Goal: Download file/media

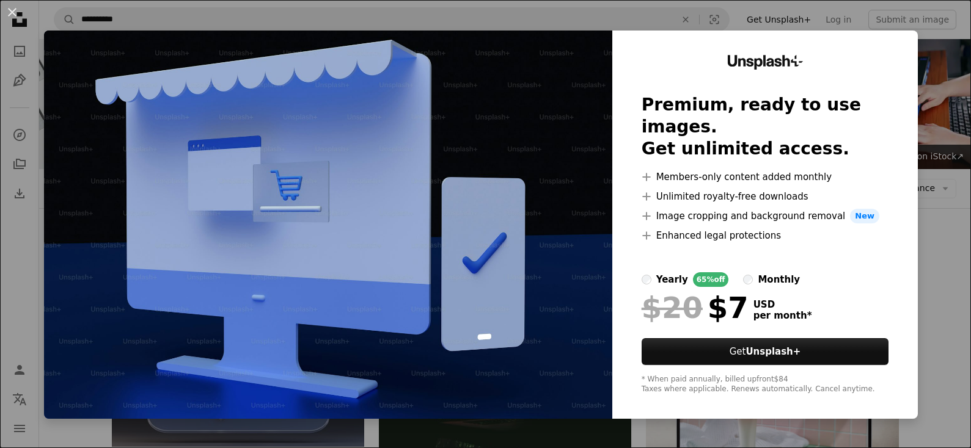
scroll to position [291, 0]
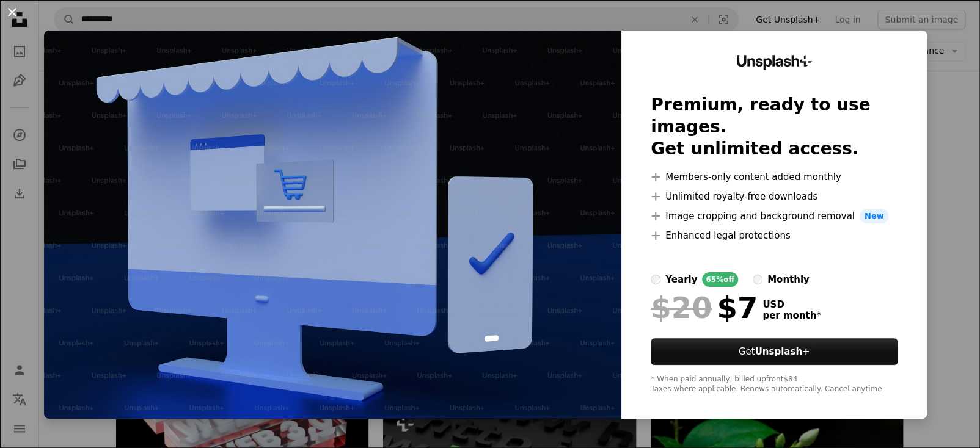
click at [12, 15] on button "An X shape" at bounding box center [12, 12] width 15 height 15
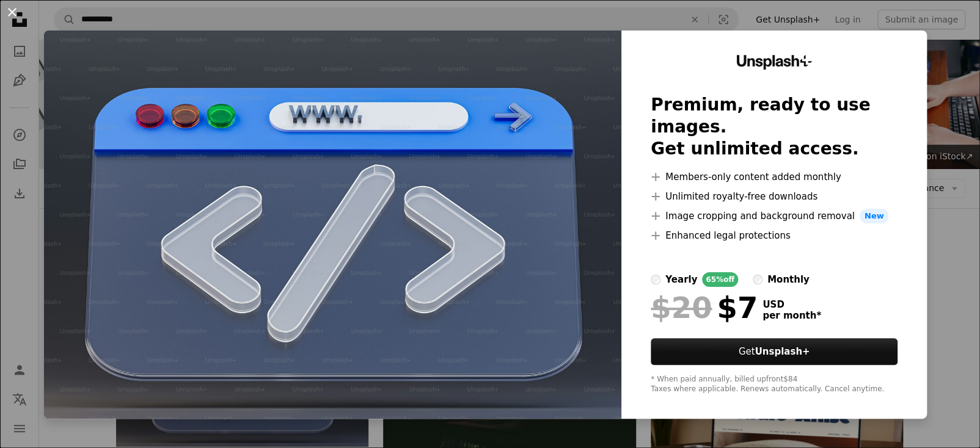
click at [14, 8] on button "An X shape" at bounding box center [12, 12] width 15 height 15
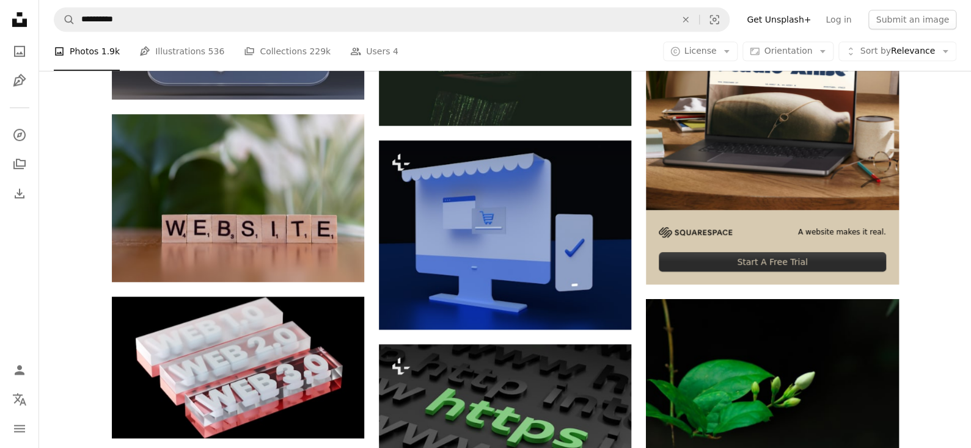
scroll to position [401, 0]
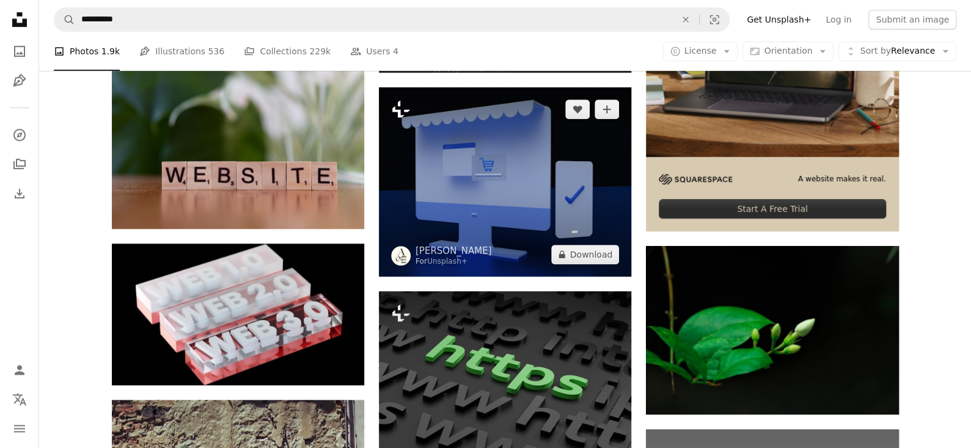
click at [398, 106] on icon "Plus sign for Unsplash+" at bounding box center [401, 110] width 20 height 20
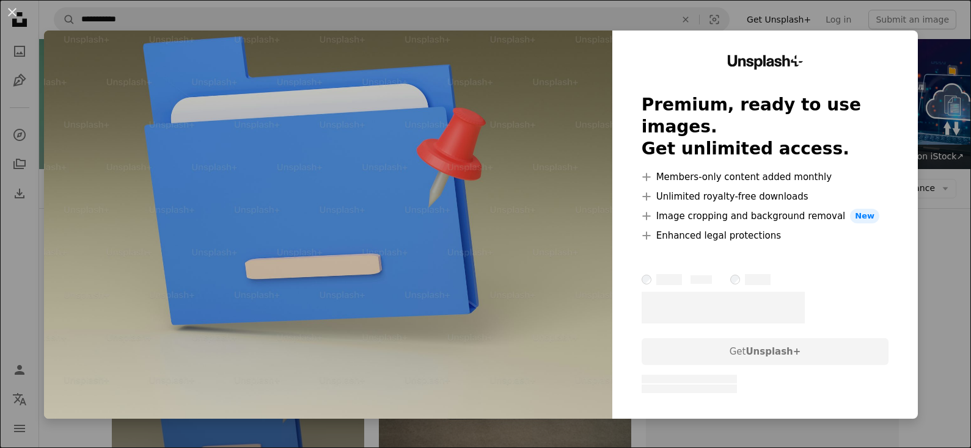
scroll to position [241, 0]
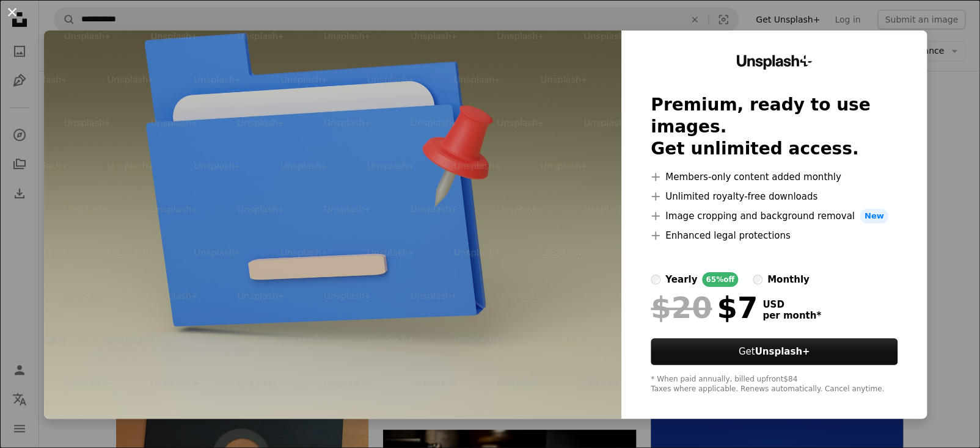
click at [9, 12] on button "An X shape" at bounding box center [12, 12] width 15 height 15
